Goal: Information Seeking & Learning: Stay updated

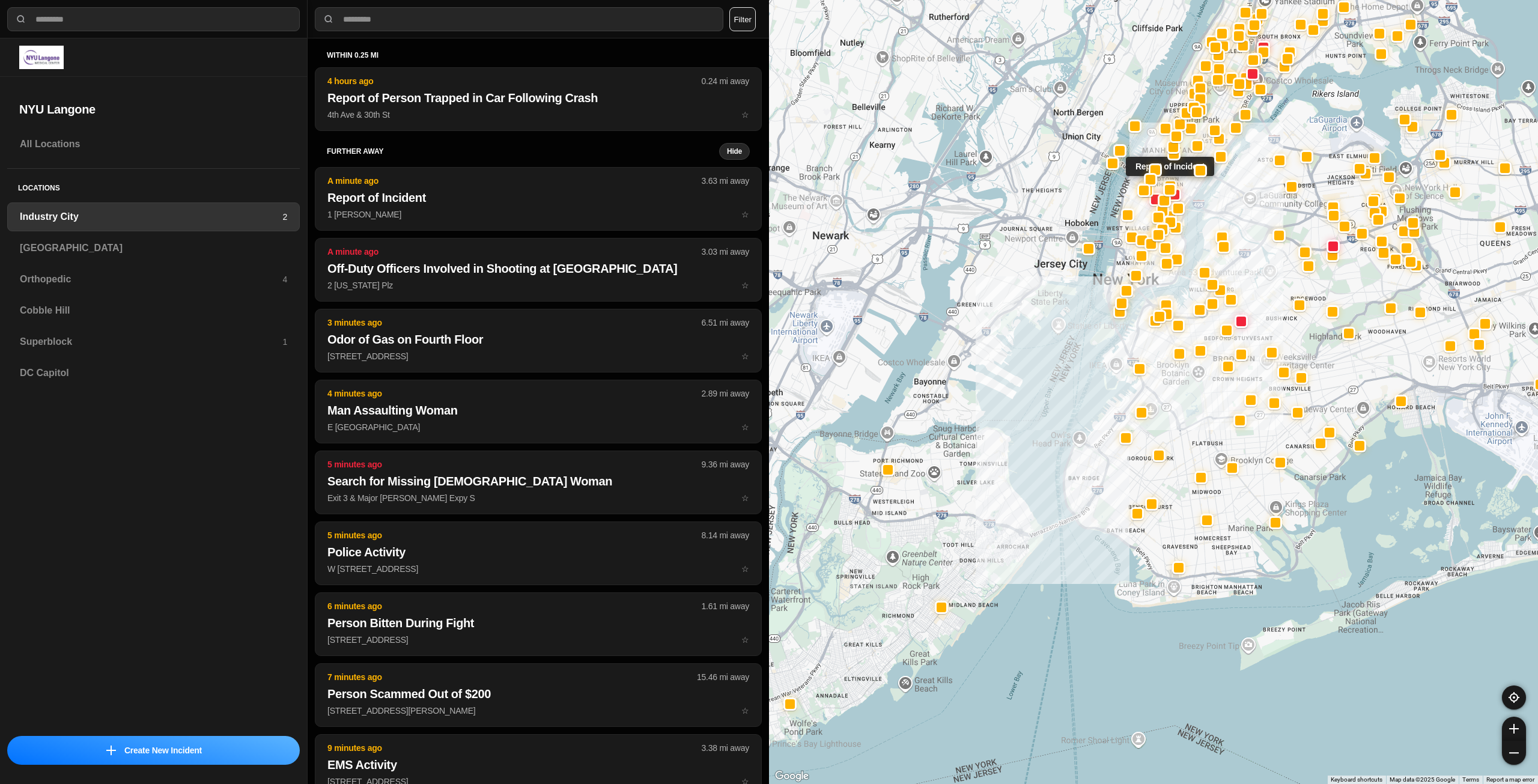
select select "*"
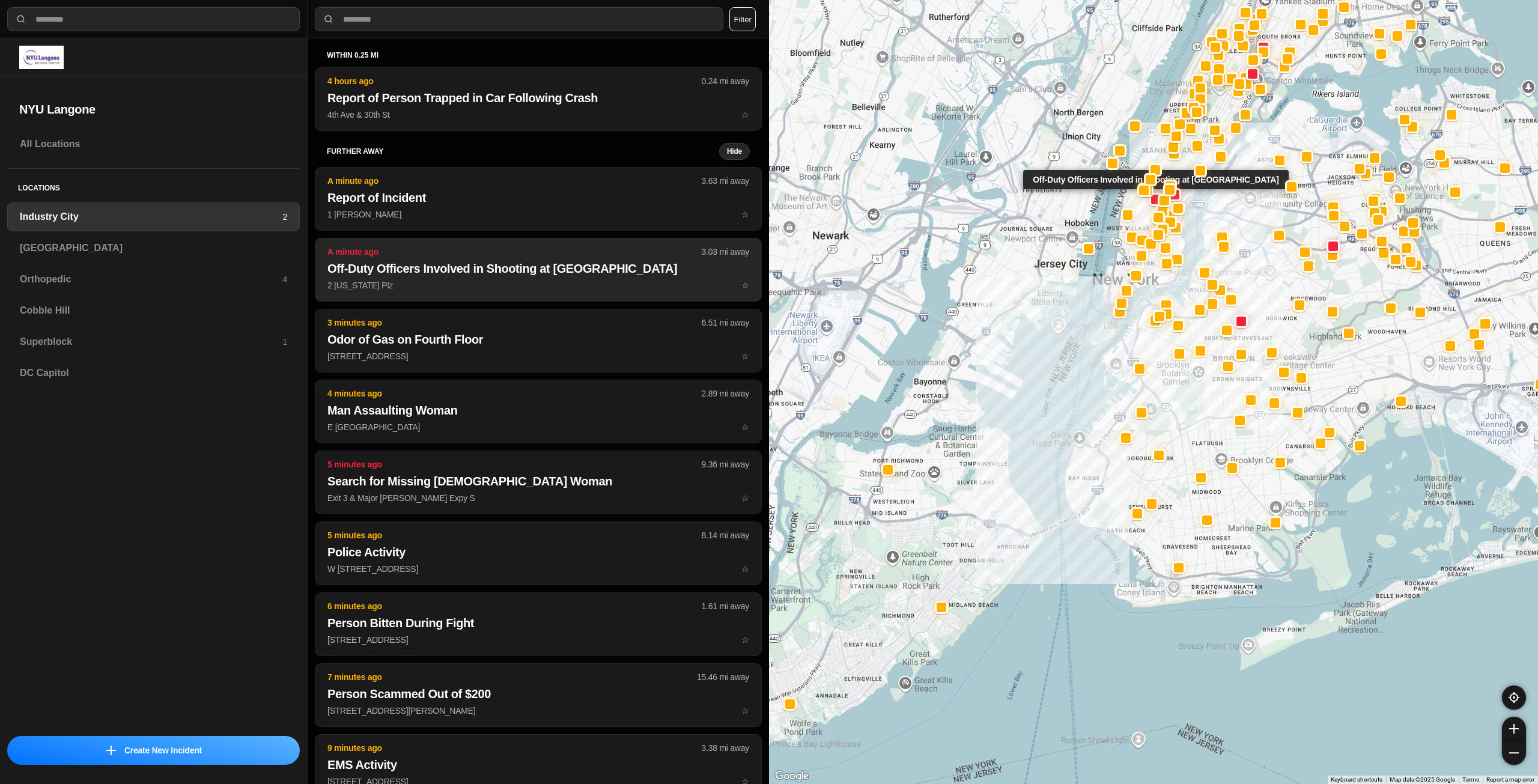
click at [565, 265] on h2 "Off-Duty Officers Involved in Shooting at [GEOGRAPHIC_DATA]" at bounding box center [538, 268] width 422 height 17
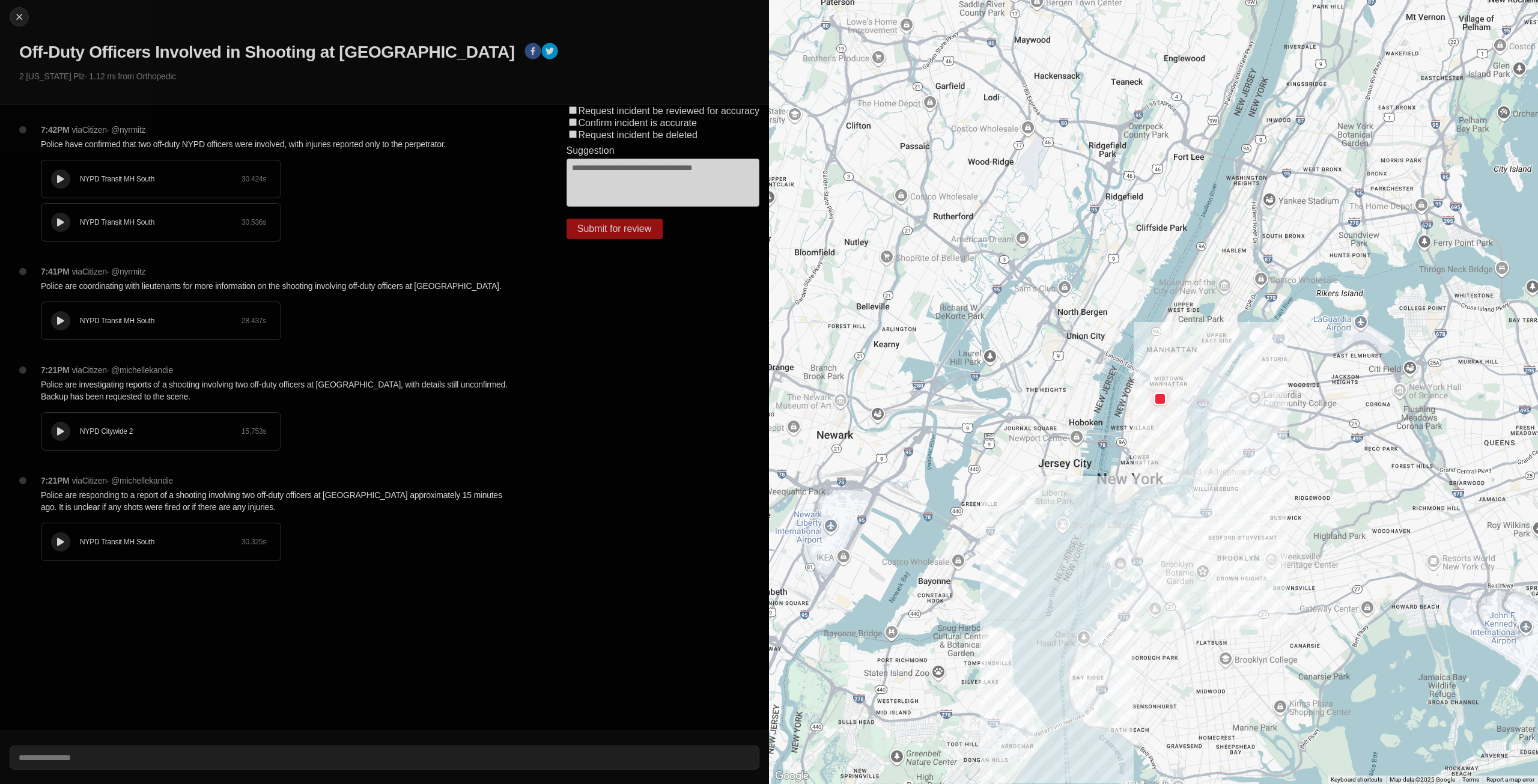
click at [55, 316] on button at bounding box center [61, 321] width 19 height 19
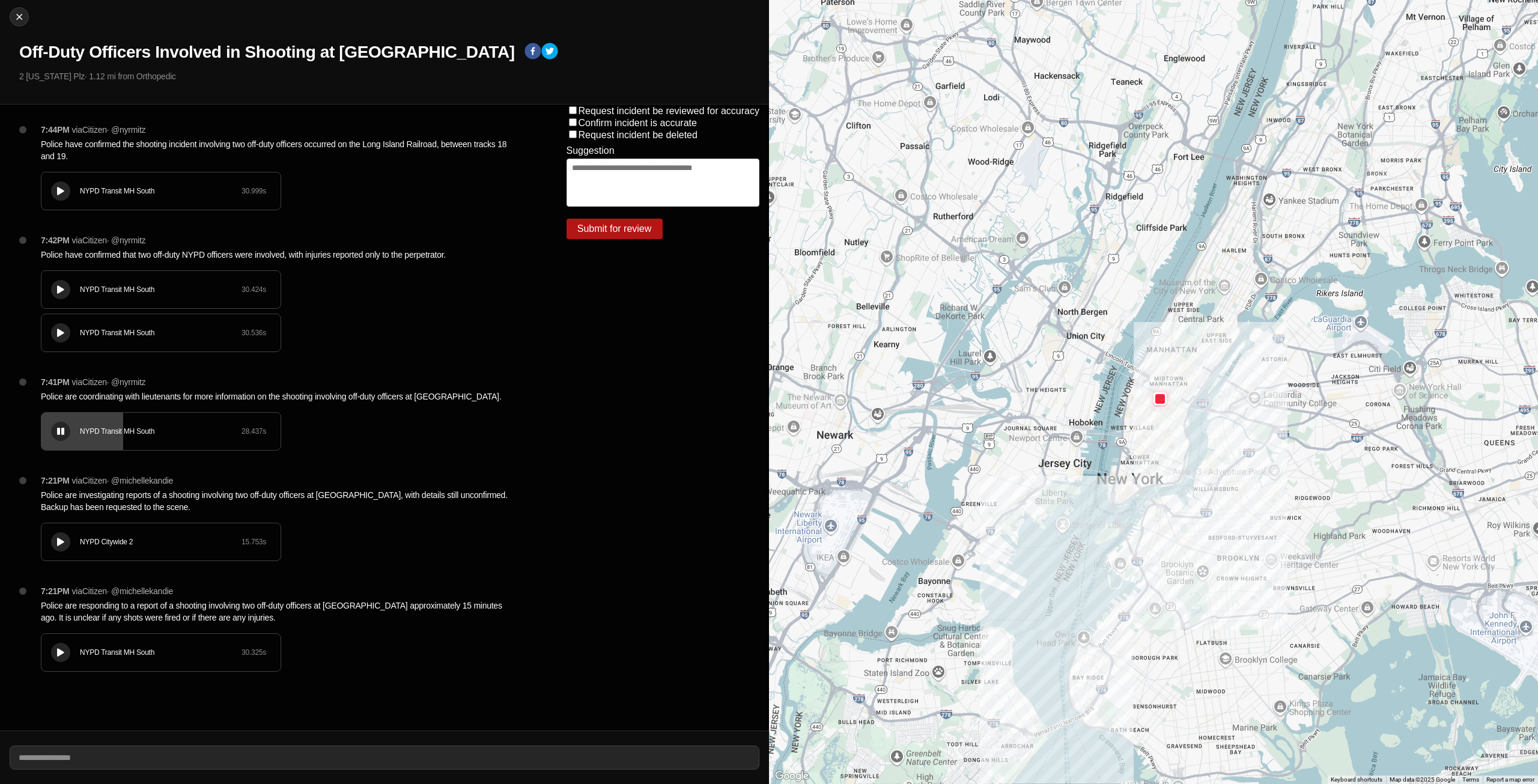
click at [65, 328] on div at bounding box center [61, 332] width 12 height 9
click at [56, 284] on button at bounding box center [61, 289] width 19 height 19
click at [62, 190] on icon at bounding box center [61, 191] width 7 height 8
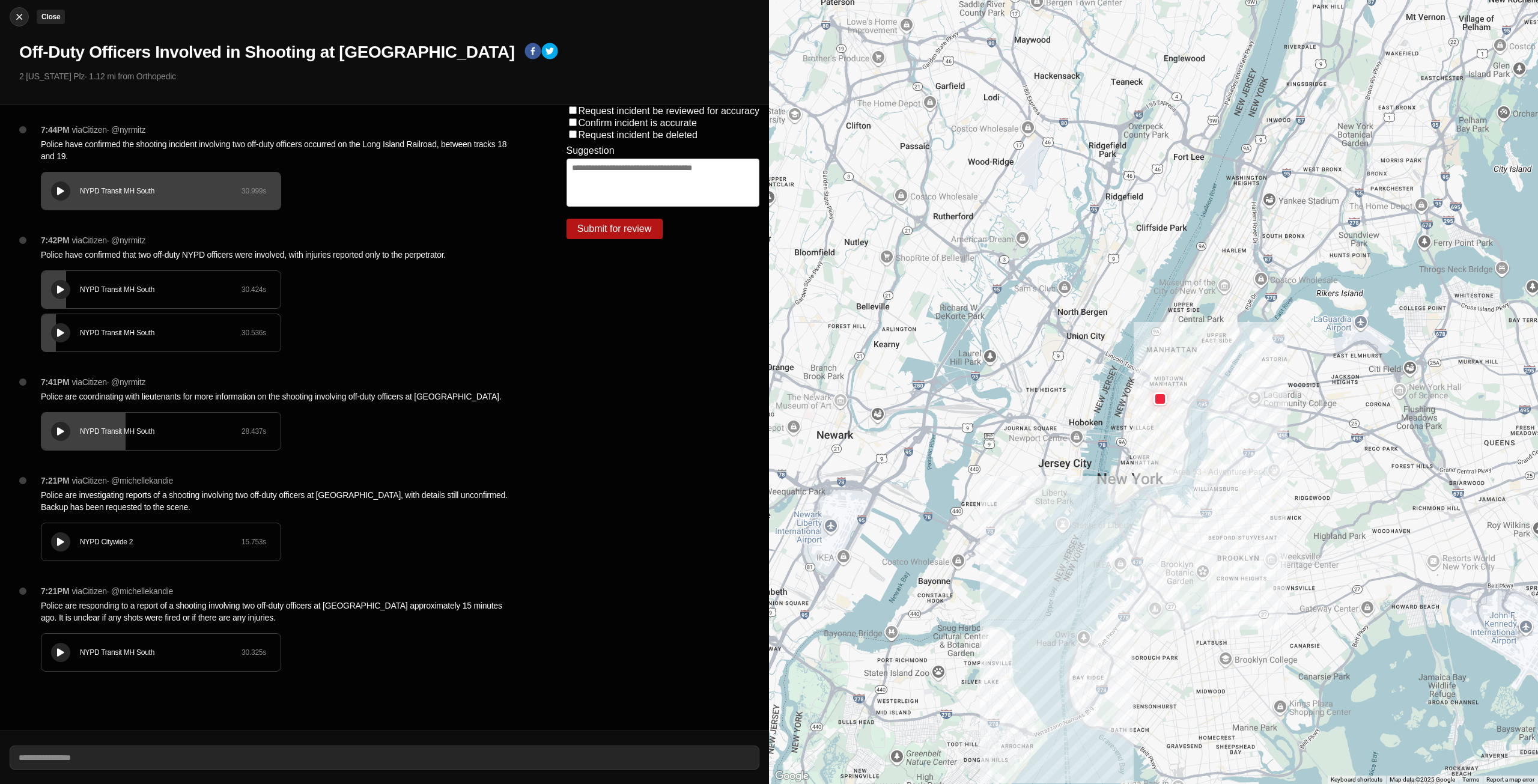
click at [21, 16] on img at bounding box center [19, 17] width 12 height 12
select select "*"
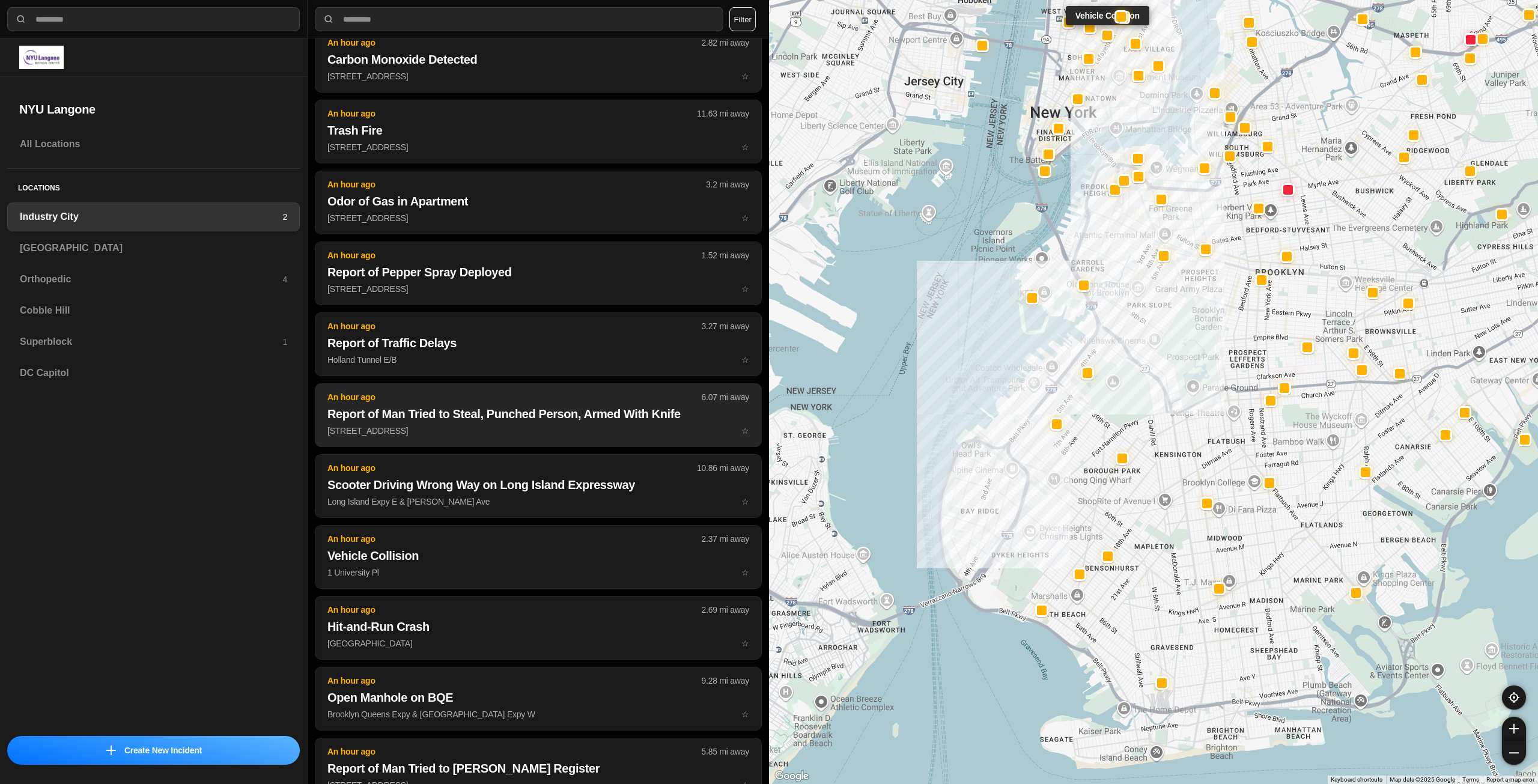
scroll to position [1261, 0]
